Goal: Information Seeking & Learning: Learn about a topic

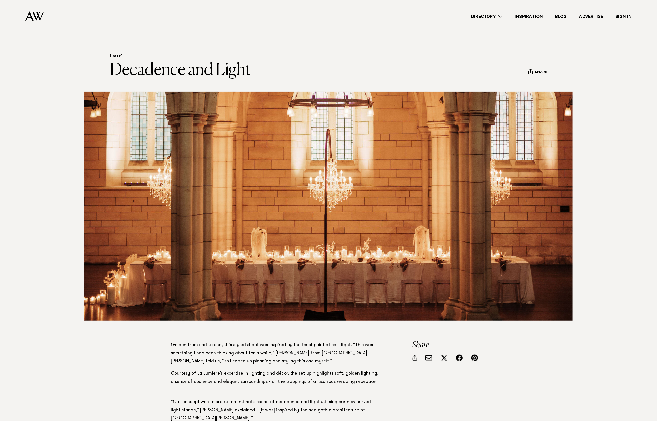
click at [498, 17] on link "Directory" at bounding box center [486, 16] width 43 height 7
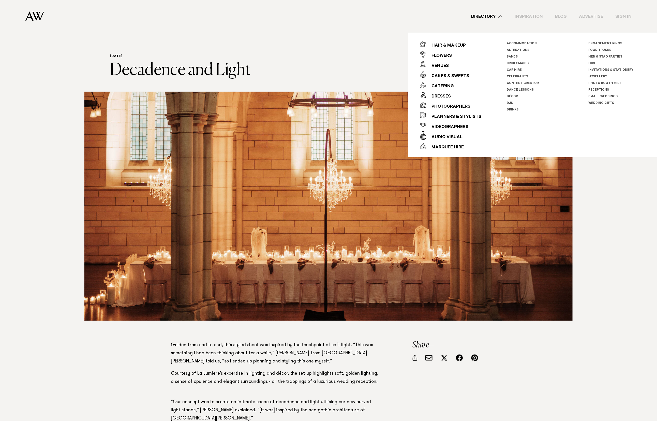
click at [611, 70] on link "Invitations & Stationery" at bounding box center [611, 70] width 45 height 4
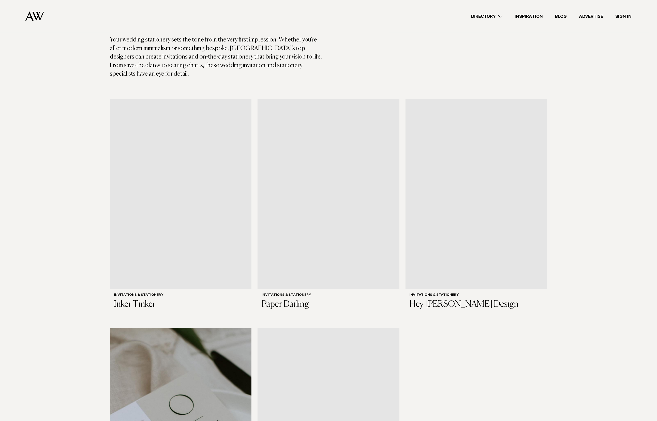
scroll to position [230, 0]
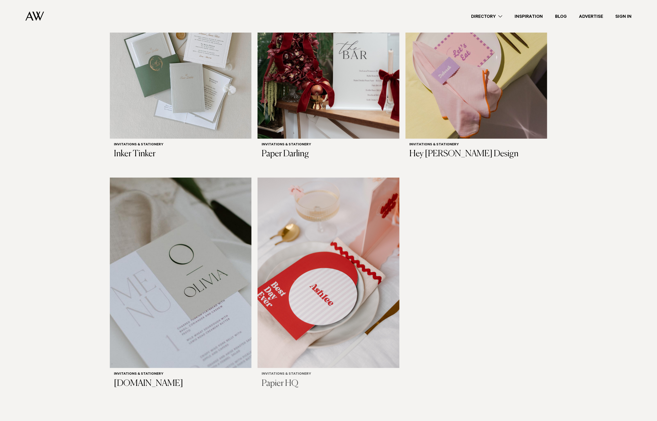
click at [338, 189] on img at bounding box center [329, 273] width 142 height 190
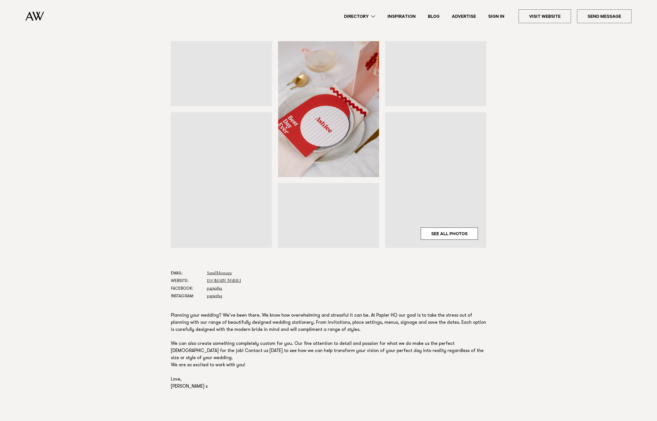
scroll to position [171, 0]
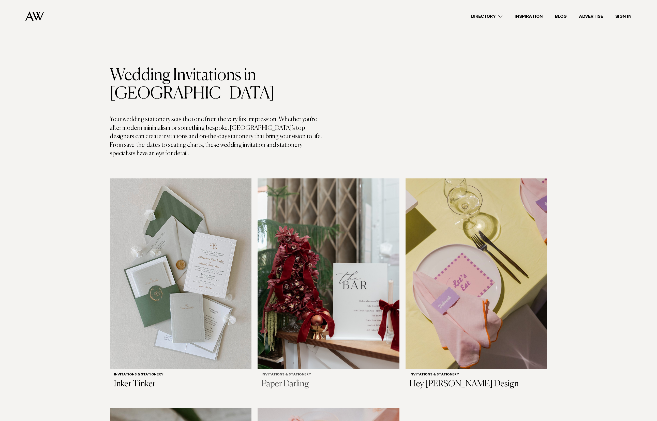
scroll to position [230, 0]
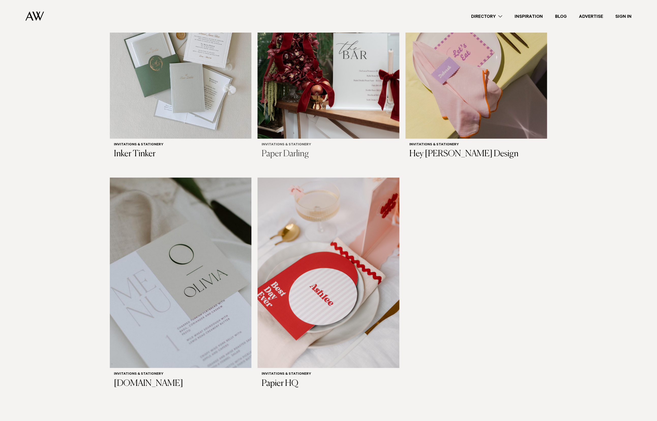
click at [309, 96] on img at bounding box center [329, 43] width 142 height 190
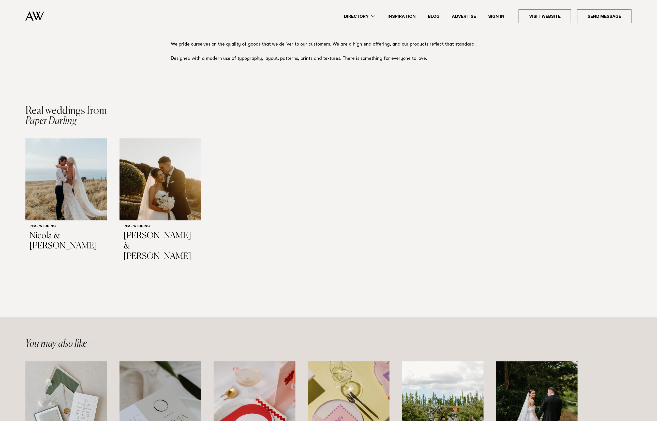
scroll to position [313, 0]
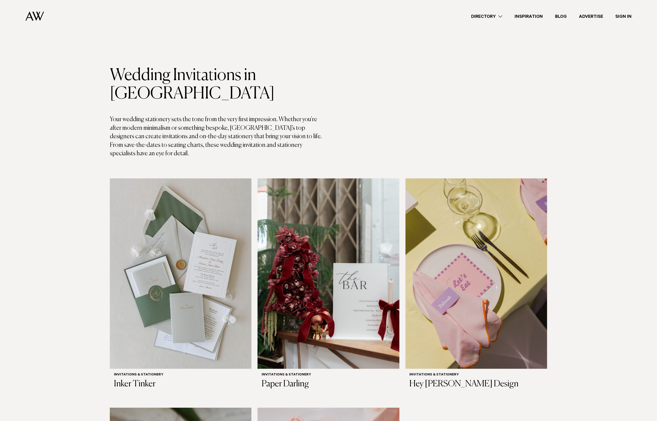
click at [497, 15] on link "Directory" at bounding box center [486, 16] width 43 height 7
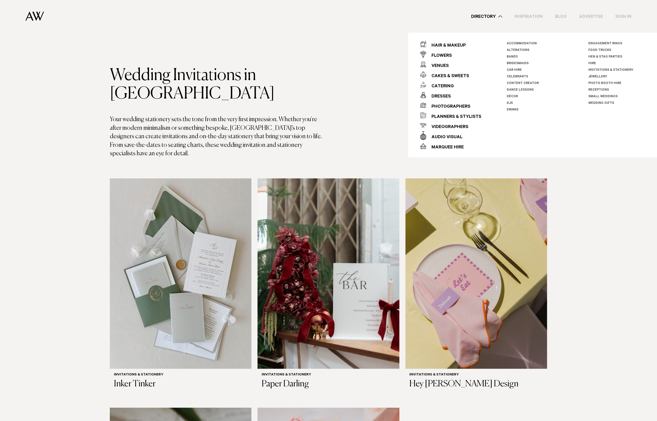
click at [523, 64] on link "Bridesmaids" at bounding box center [518, 64] width 22 height 4
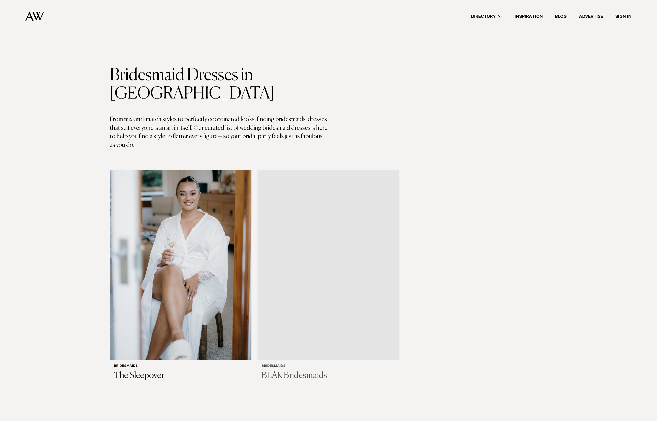
click at [343, 241] on img at bounding box center [329, 265] width 142 height 190
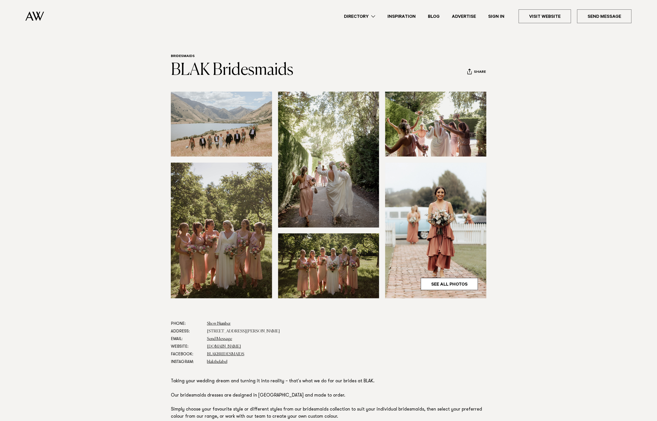
click at [363, 14] on link "Directory" at bounding box center [359, 16] width 43 height 7
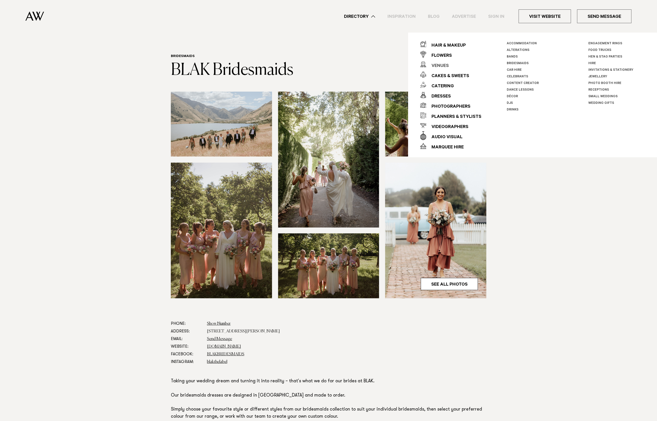
click at [449, 67] on link "Venues" at bounding box center [450, 64] width 61 height 10
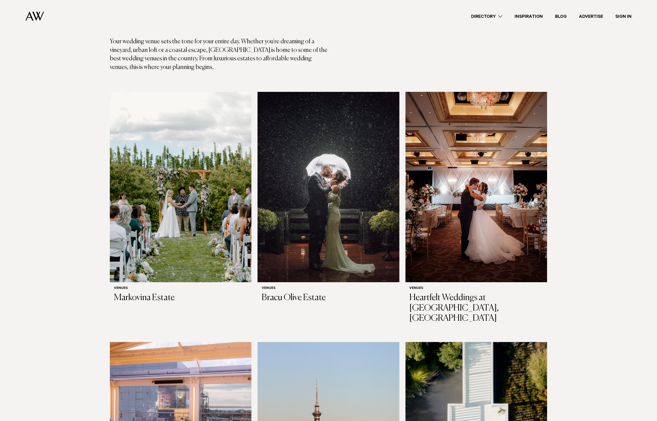
scroll to position [93, 0]
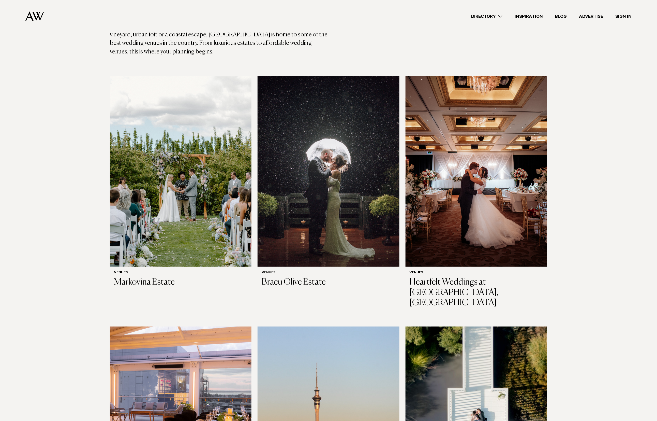
click at [485, 15] on link "Directory" at bounding box center [486, 16] width 43 height 7
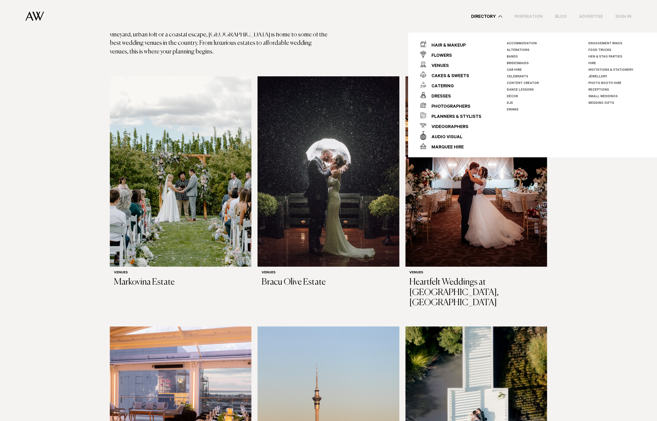
scroll to position [91, 0]
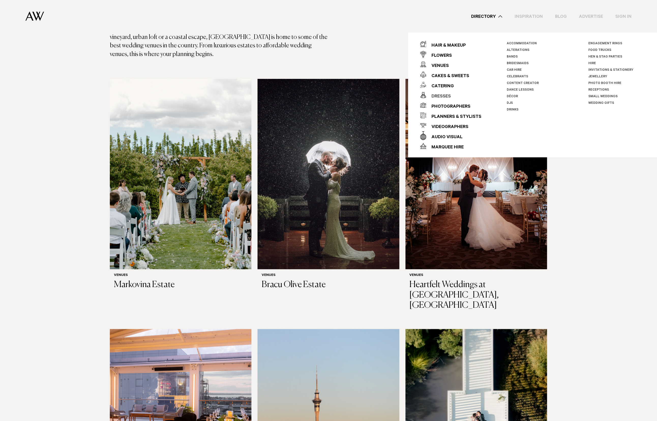
click at [449, 97] on div "Dresses" at bounding box center [439, 97] width 24 height 10
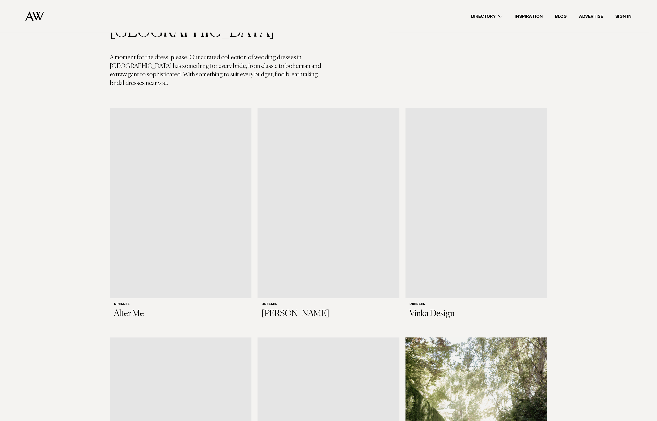
scroll to position [98, 0]
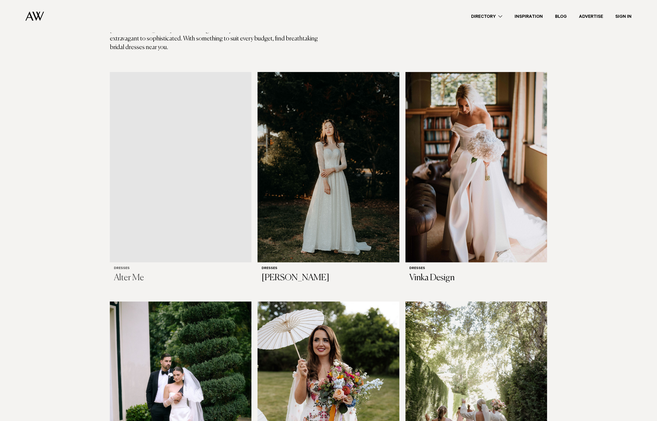
click at [231, 122] on img at bounding box center [181, 167] width 142 height 190
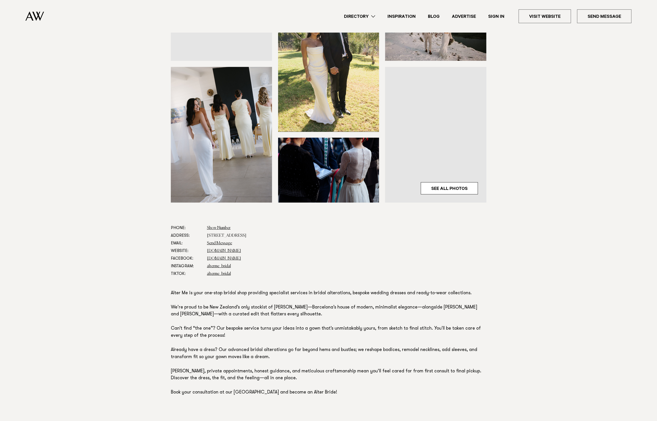
scroll to position [218, 0]
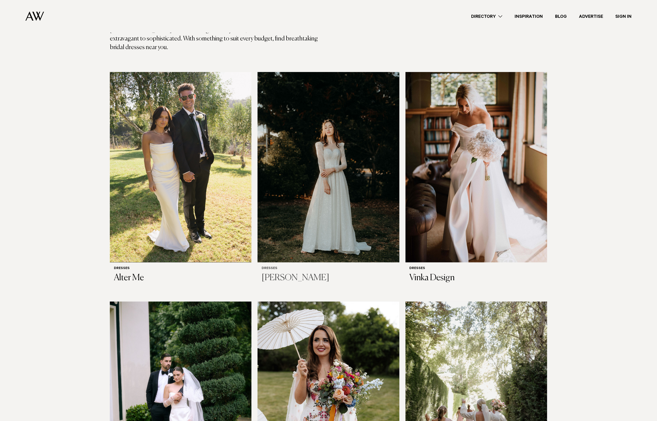
scroll to position [99, 0]
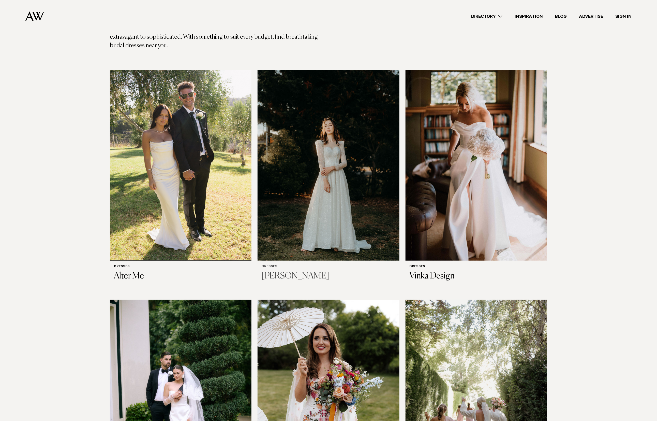
click at [313, 174] on img at bounding box center [329, 165] width 142 height 190
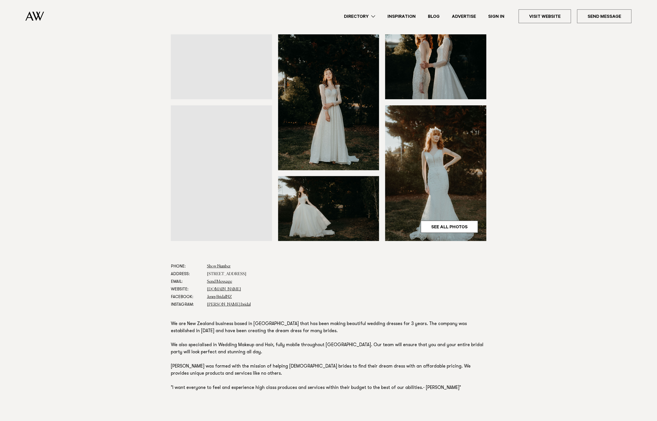
scroll to position [72, 0]
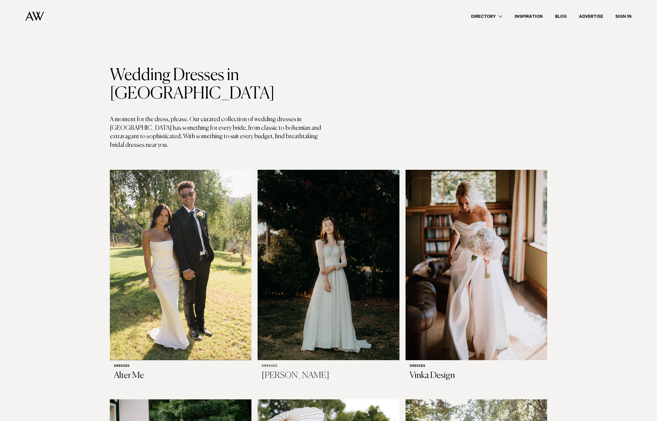
scroll to position [99, 0]
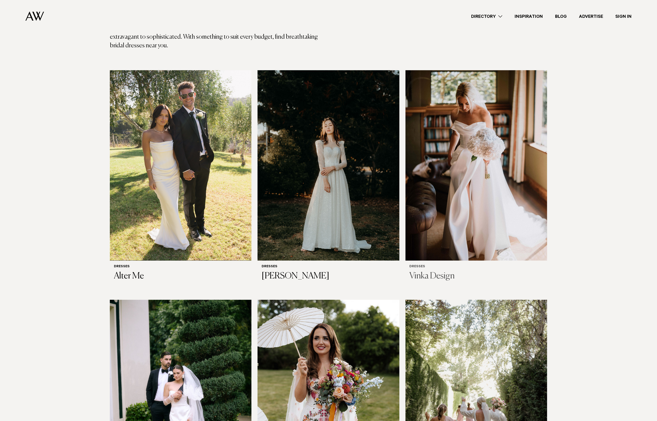
click at [434, 161] on img at bounding box center [477, 165] width 142 height 190
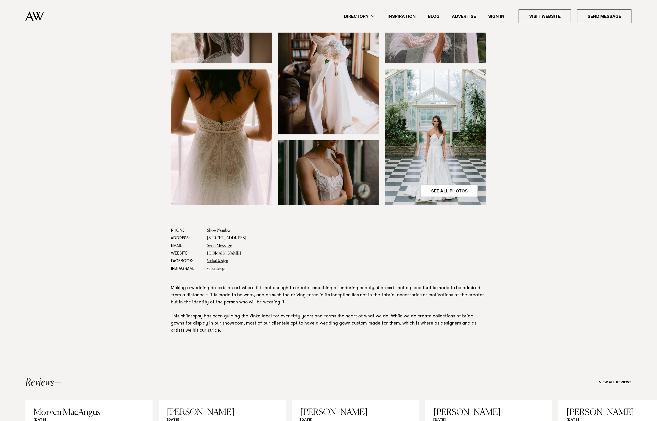
scroll to position [106, 0]
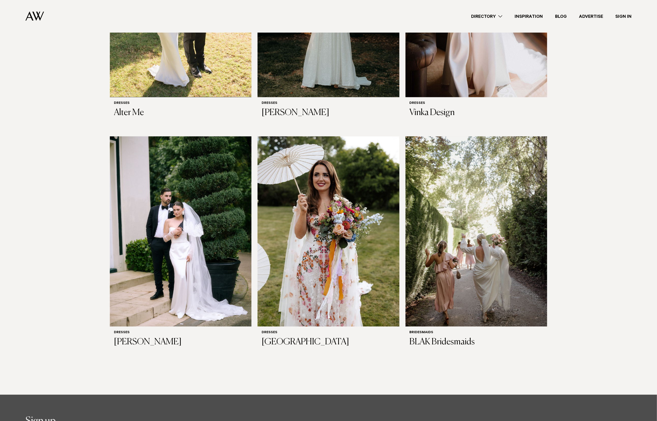
scroll to position [273, 0]
